Goal: Navigation & Orientation: Understand site structure

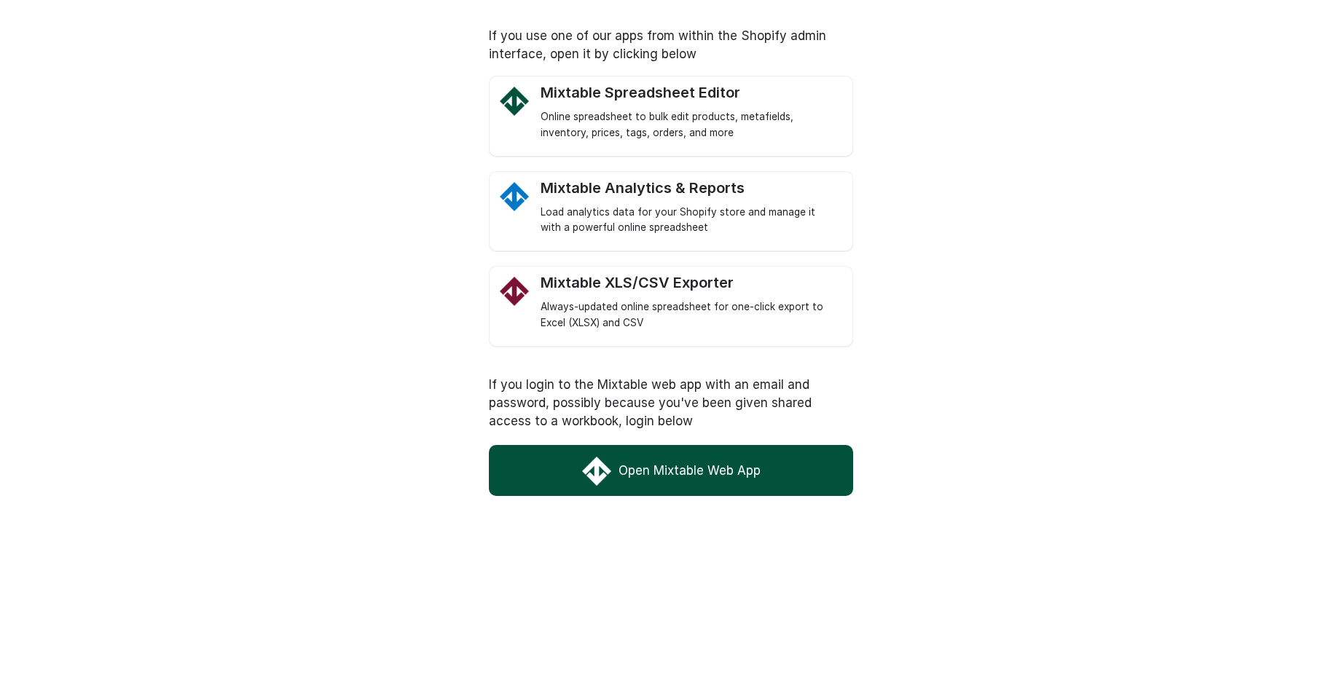
click at [691, 466] on link "Open Mixtable Web App" at bounding box center [671, 470] width 364 height 51
click at [683, 464] on link "Open Mixtable Web App" at bounding box center [671, 470] width 364 height 51
click at [752, 471] on link "Open Mixtable Web App" at bounding box center [671, 470] width 364 height 51
click at [734, 477] on link "Open Mixtable Web App" at bounding box center [671, 470] width 364 height 51
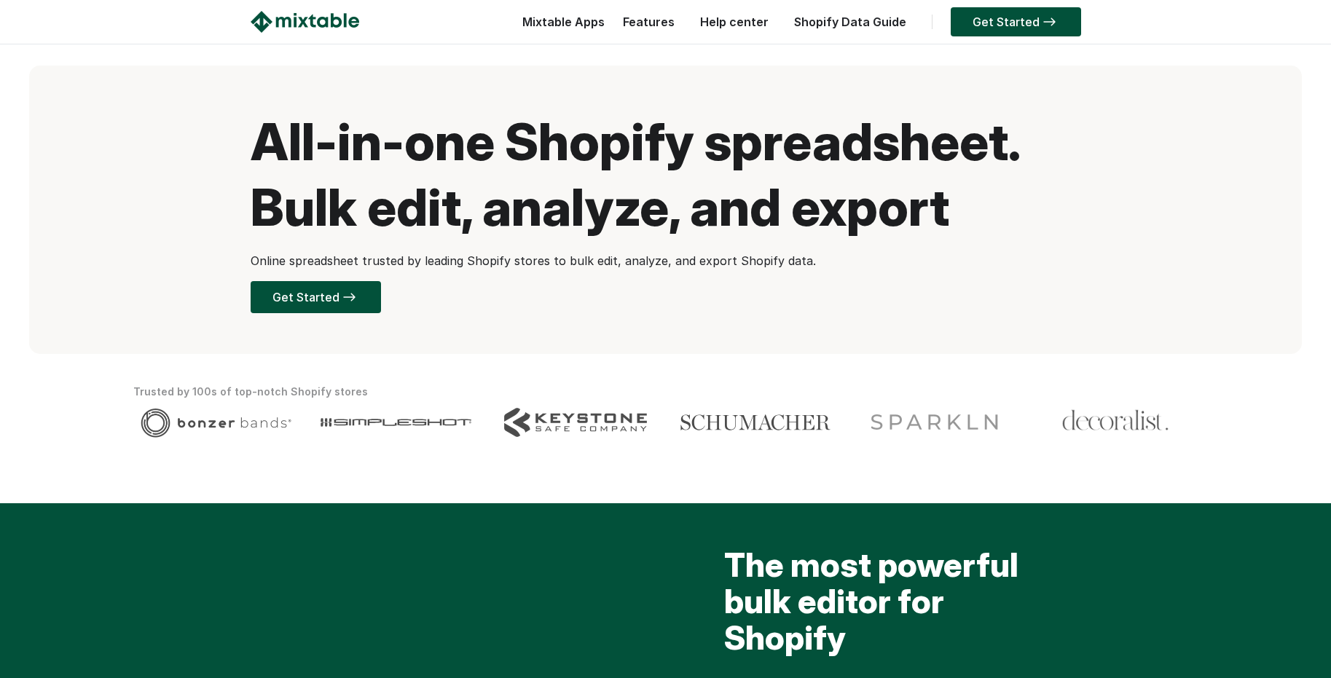
click at [1001, 20] on link "Get Started" at bounding box center [1016, 21] width 130 height 29
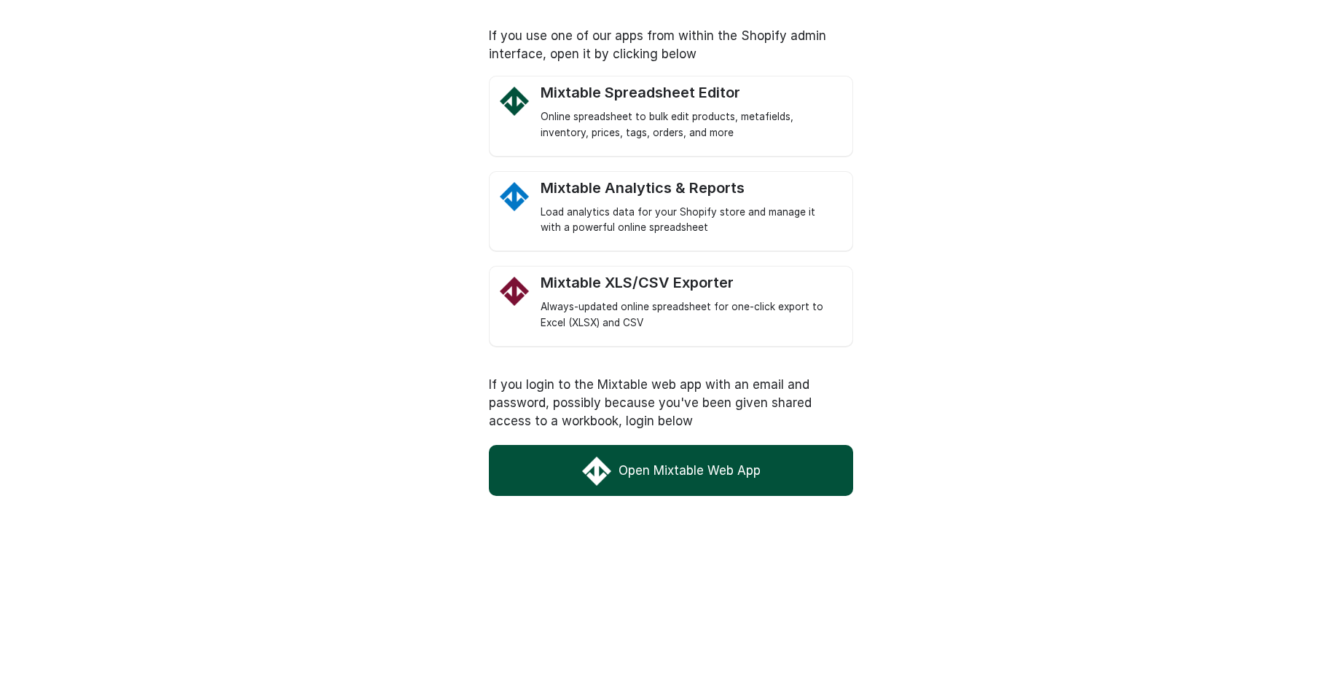
click at [731, 475] on link "Open Mixtable Web App" at bounding box center [671, 470] width 364 height 51
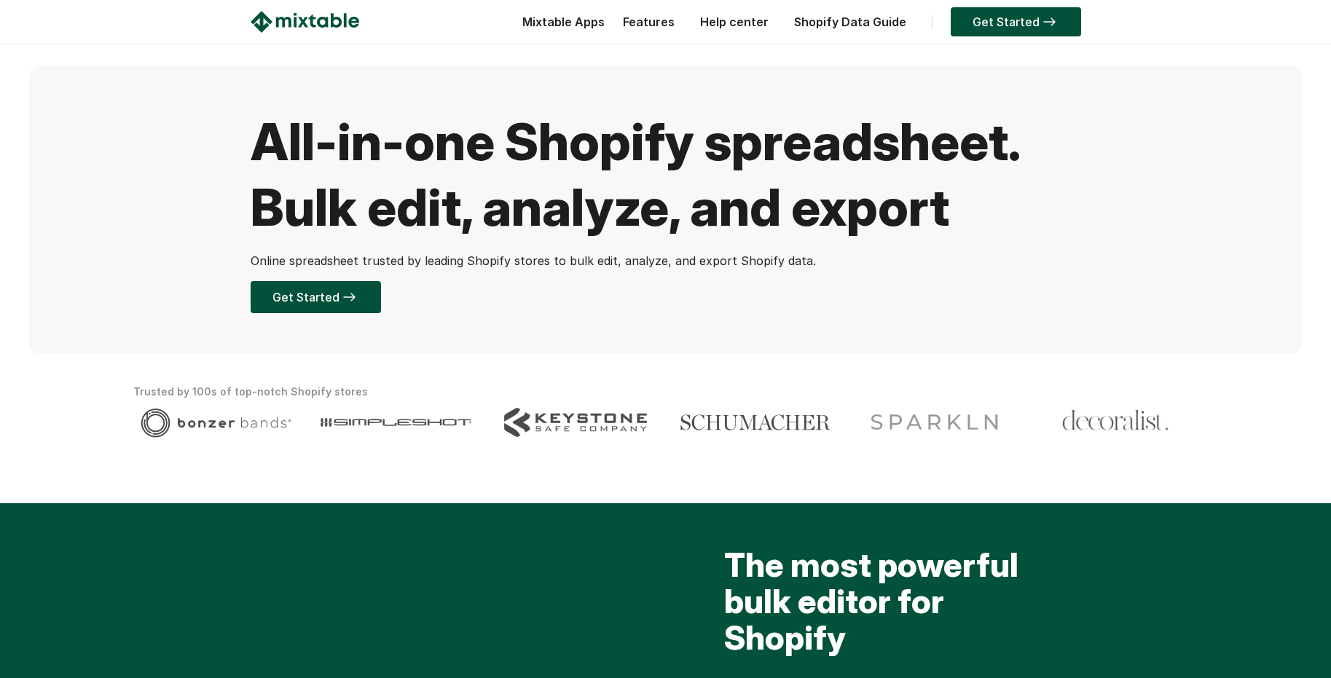
click at [605, 27] on div "Mixtable Apps Spreadsheet Editor Mixtable's spreadsheet is the most powerful bu…" at bounding box center [560, 25] width 90 height 29
click at [575, 19] on div "Mixtable Apps Spreadsheet Editor Mixtable's spreadsheet is the most powerful bu…" at bounding box center [560, 25] width 90 height 29
click at [647, 20] on link "Features" at bounding box center [649, 22] width 66 height 15
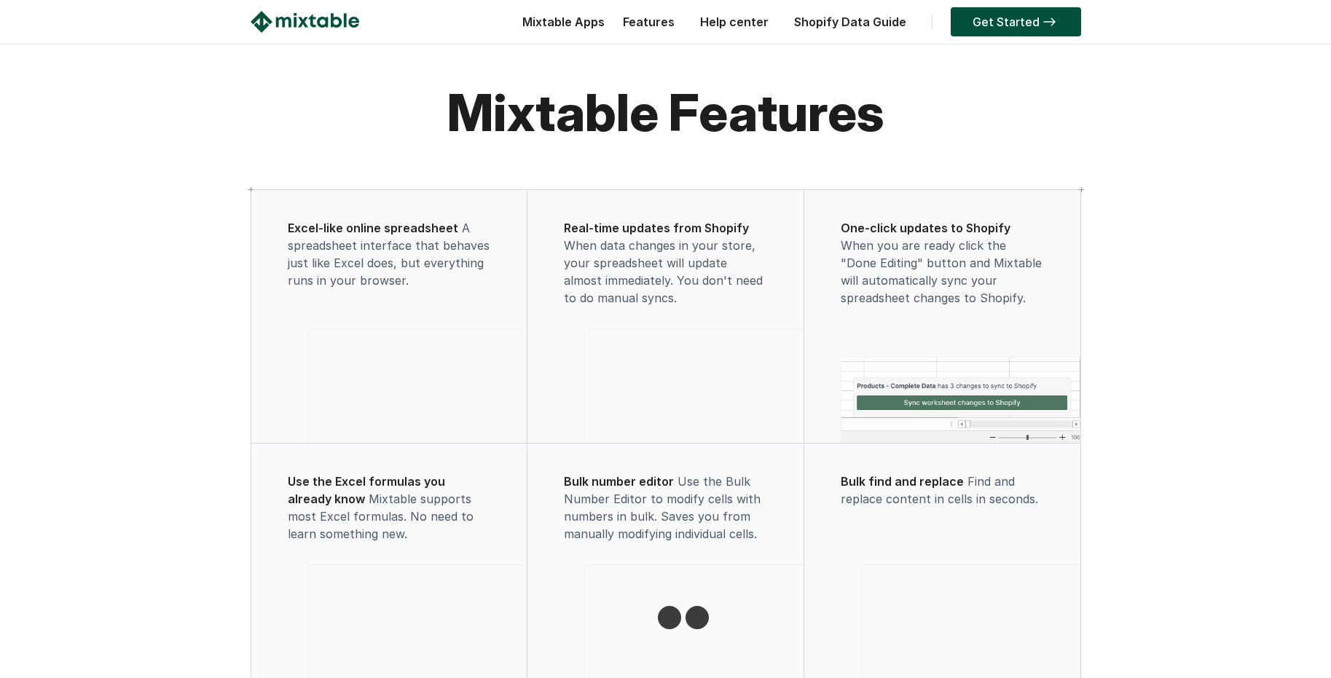
click at [716, 22] on link "Help center" at bounding box center [734, 22] width 83 height 15
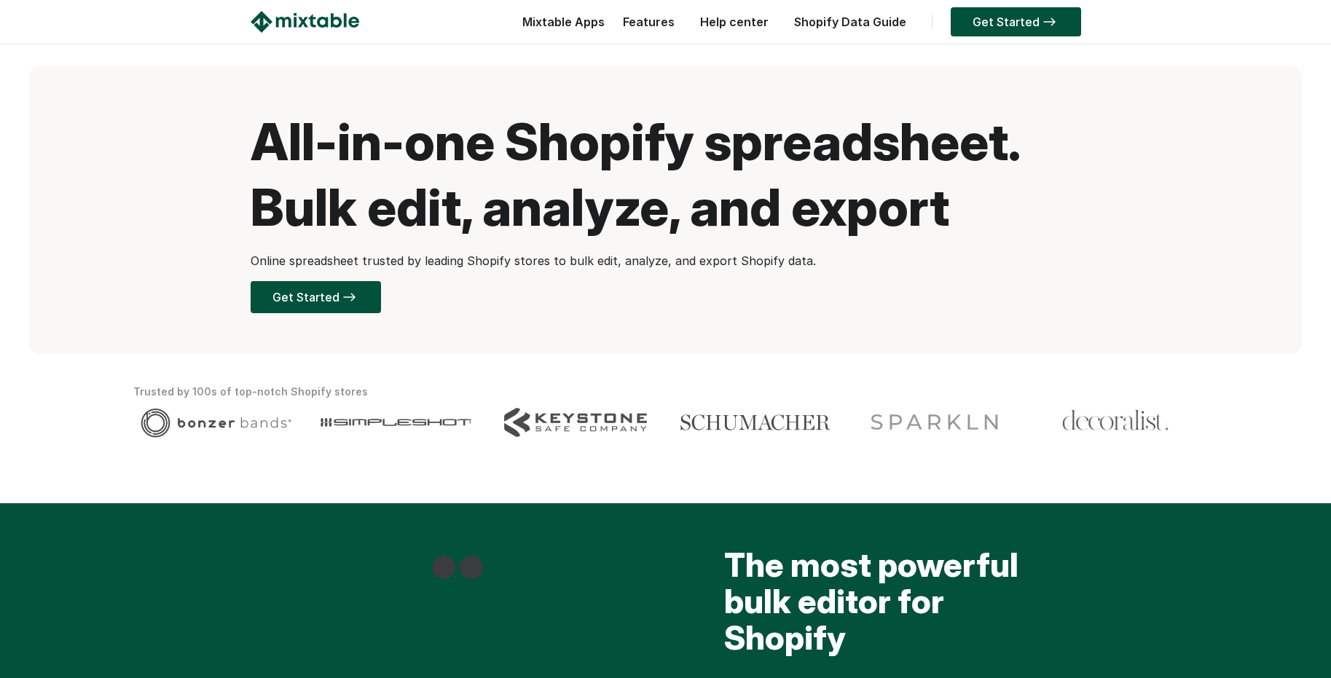
click at [885, 23] on link "Shopify Data Guide" at bounding box center [850, 22] width 127 height 15
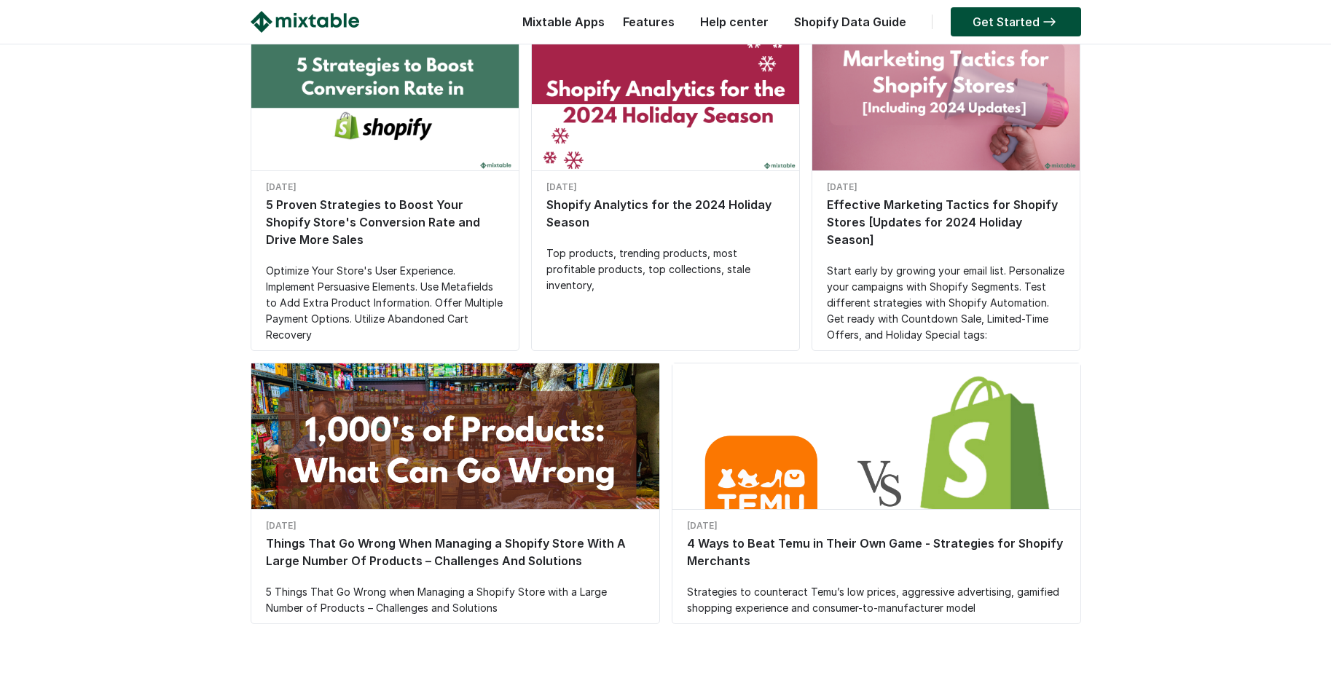
scroll to position [955, 0]
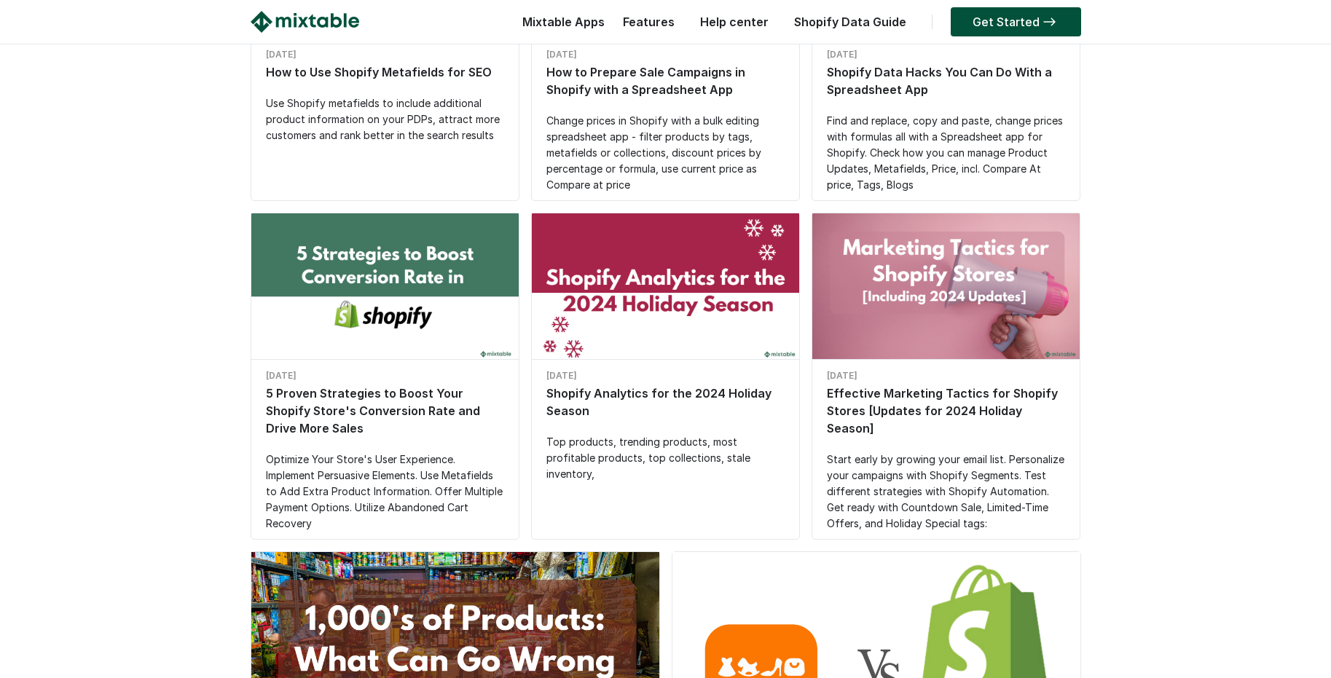
click at [682, 27] on link "Features" at bounding box center [649, 22] width 66 height 15
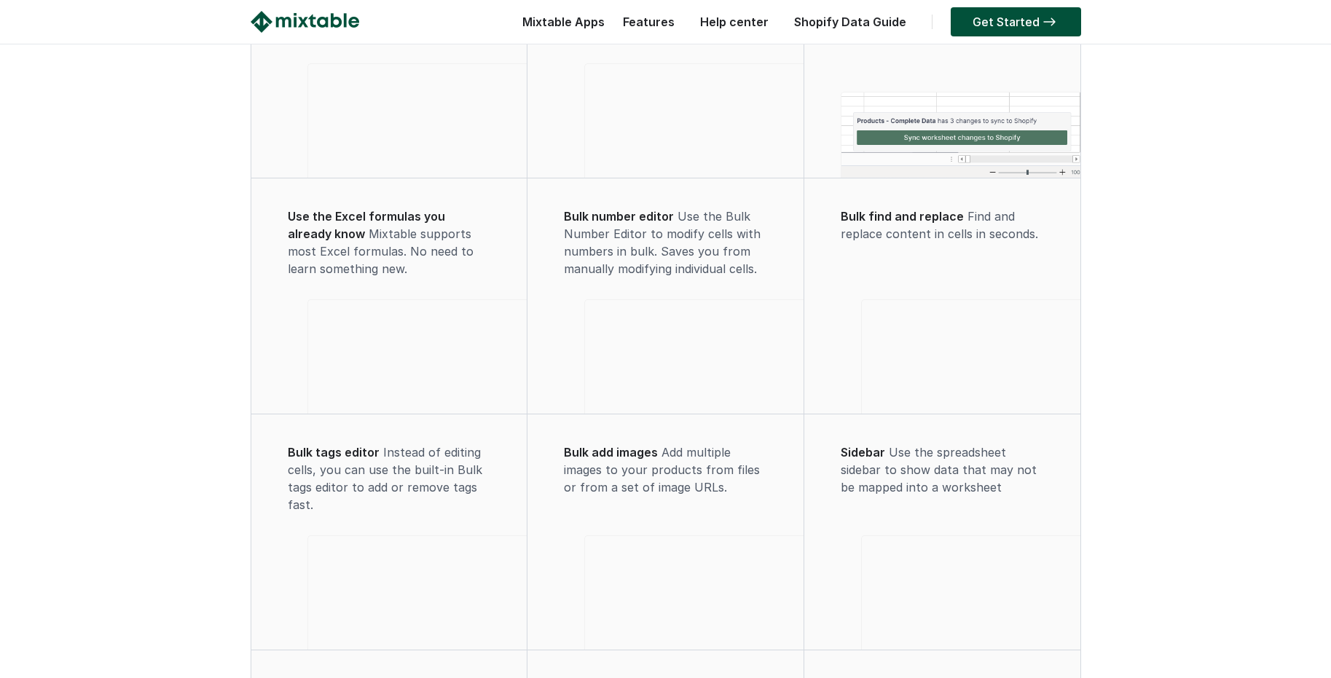
scroll to position [265, 0]
click at [594, 29] on div "Mixtable Apps Spreadsheet Editor Mixtable's spreadsheet is the most powerful bu…" at bounding box center [560, 25] width 90 height 29
click at [600, 26] on div "Mixtable Apps Spreadsheet Editor Mixtable's spreadsheet is the most powerful bu…" at bounding box center [560, 25] width 90 height 29
